Goal: Task Accomplishment & Management: Manage account settings

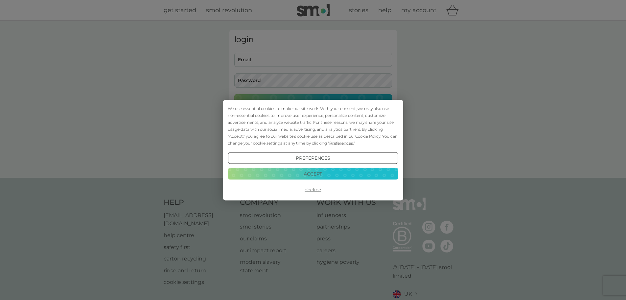
click at [324, 172] on button "Accept" at bounding box center [313, 174] width 170 height 12
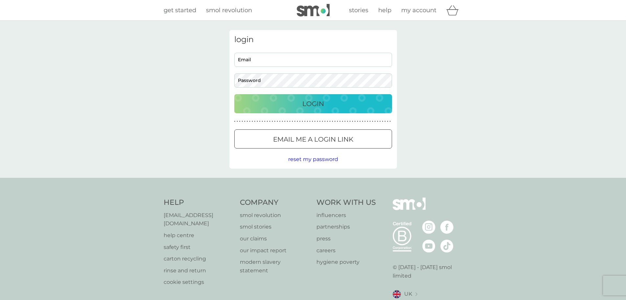
click at [279, 59] on input "Email" at bounding box center [313, 60] width 158 height 14
type input "[EMAIL_ADDRESS][DOMAIN_NAME]"
click at [317, 103] on p "Login" at bounding box center [314, 103] width 22 height 11
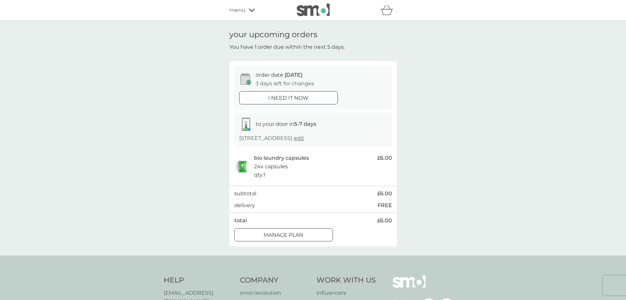
scroll to position [33, 0]
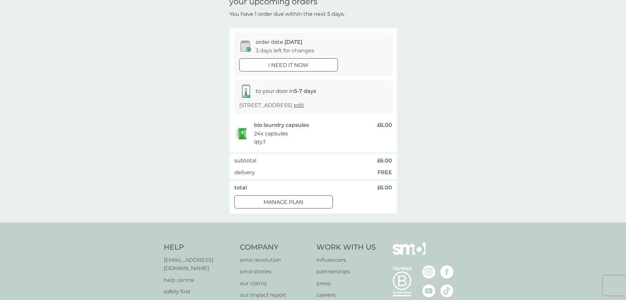
click at [309, 200] on div "Manage plan" at bounding box center [284, 202] width 98 height 9
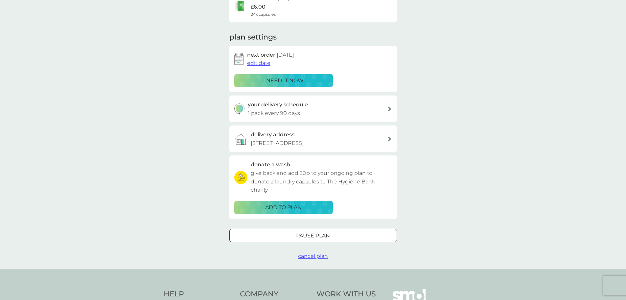
scroll to position [66, 0]
click at [263, 62] on span "edit date" at bounding box center [258, 63] width 23 height 6
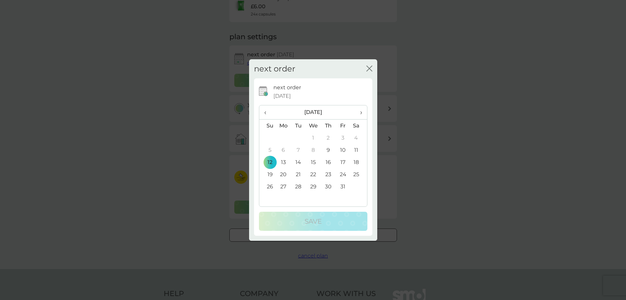
click at [269, 186] on td "26" at bounding box center [267, 186] width 17 height 12
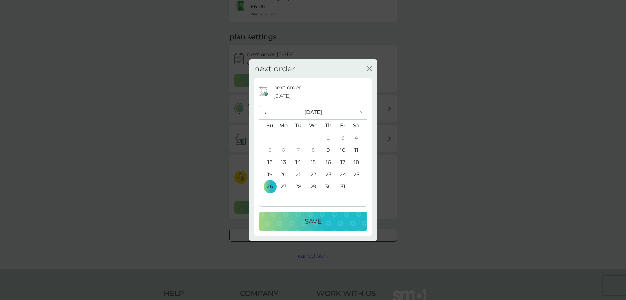
click at [309, 221] on p "Save" at bounding box center [313, 221] width 17 height 11
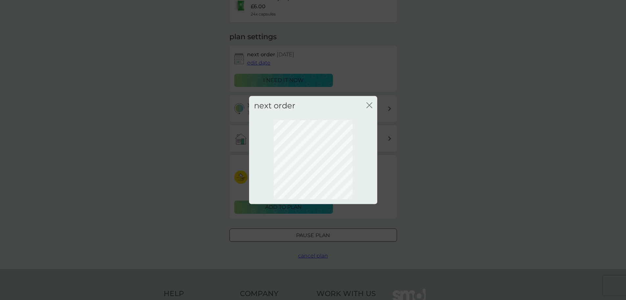
scroll to position [0, 0]
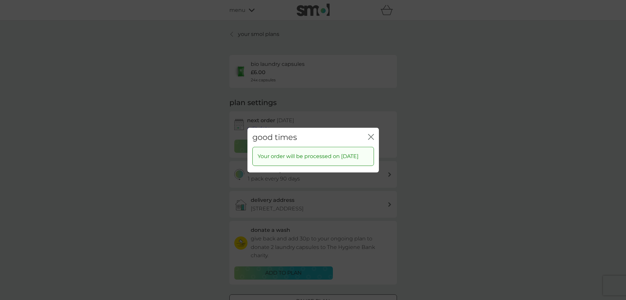
click at [371, 134] on icon "close" at bounding box center [371, 137] width 6 height 6
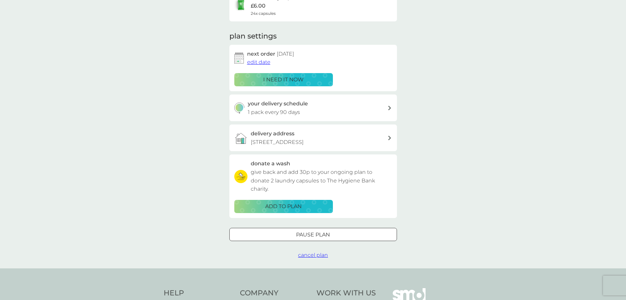
scroll to position [66, 0]
click at [390, 108] on icon at bounding box center [389, 108] width 3 height 5
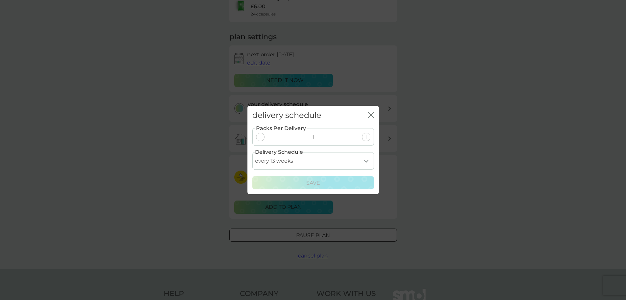
click at [367, 161] on select "every 1 week every 2 weeks every 3 weeks every 4 weeks every 5 weeks every 6 we…" at bounding box center [314, 160] width 122 height 17
select select "112"
click at [253, 152] on select "every 1 week every 2 weeks every 3 weeks every 4 weeks every 5 weeks every 6 we…" at bounding box center [314, 160] width 122 height 17
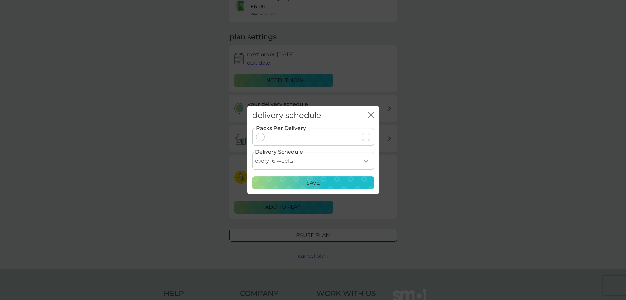
click at [336, 179] on div "Save" at bounding box center [313, 183] width 113 height 9
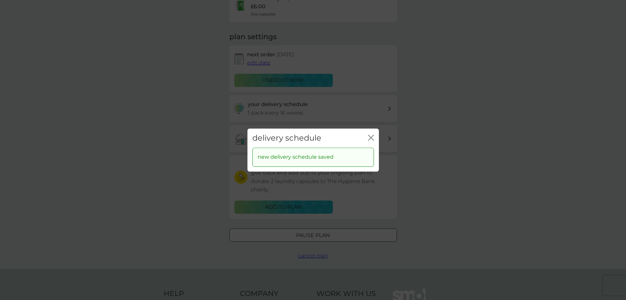
click at [370, 137] on icon "close" at bounding box center [371, 137] width 6 height 6
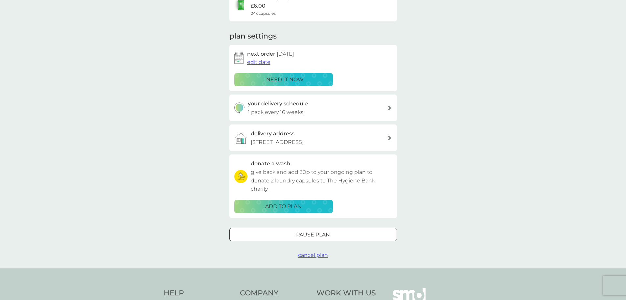
scroll to position [0, 0]
